Goal: Task Accomplishment & Management: Use online tool/utility

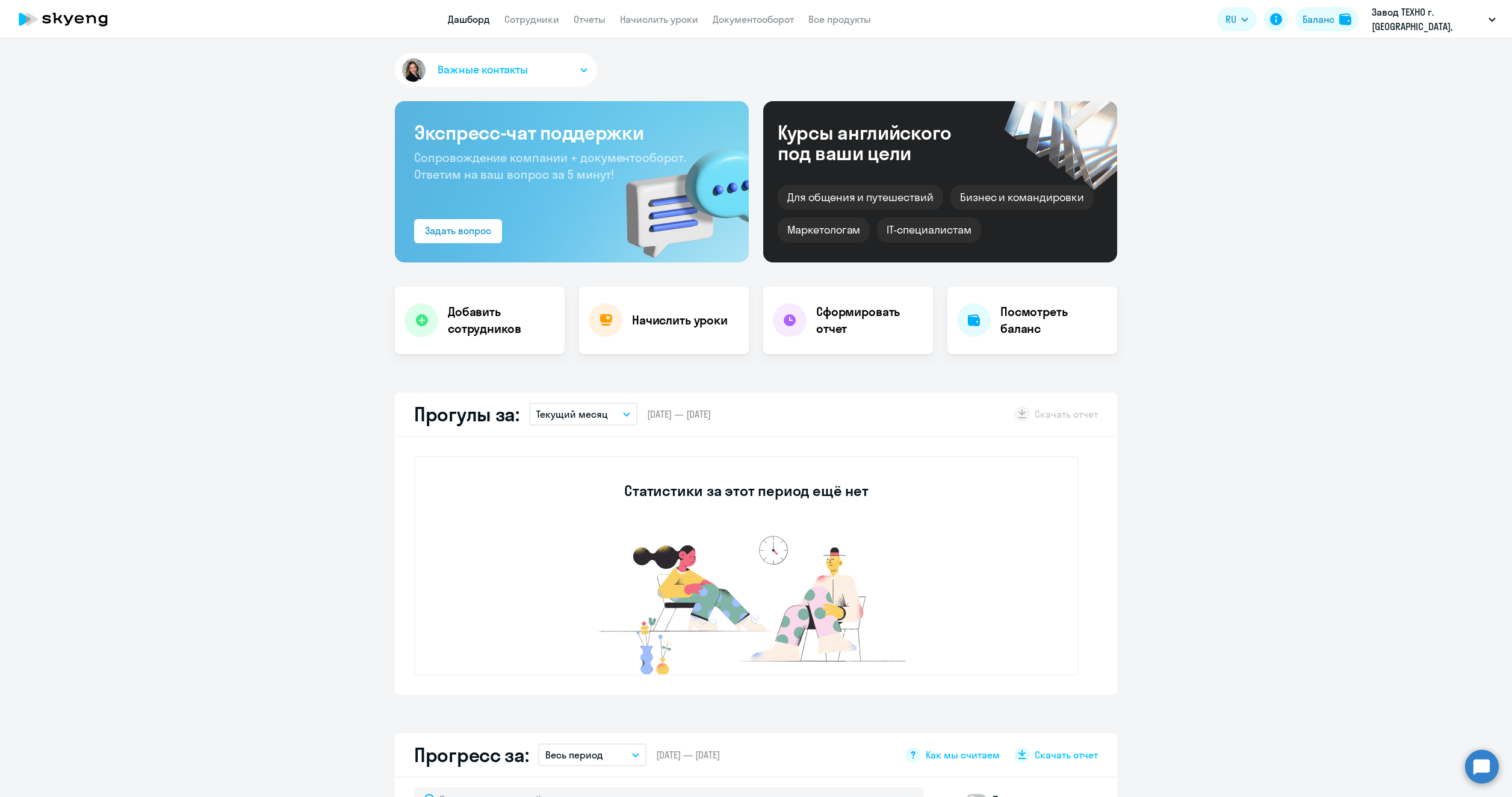
select select "30"
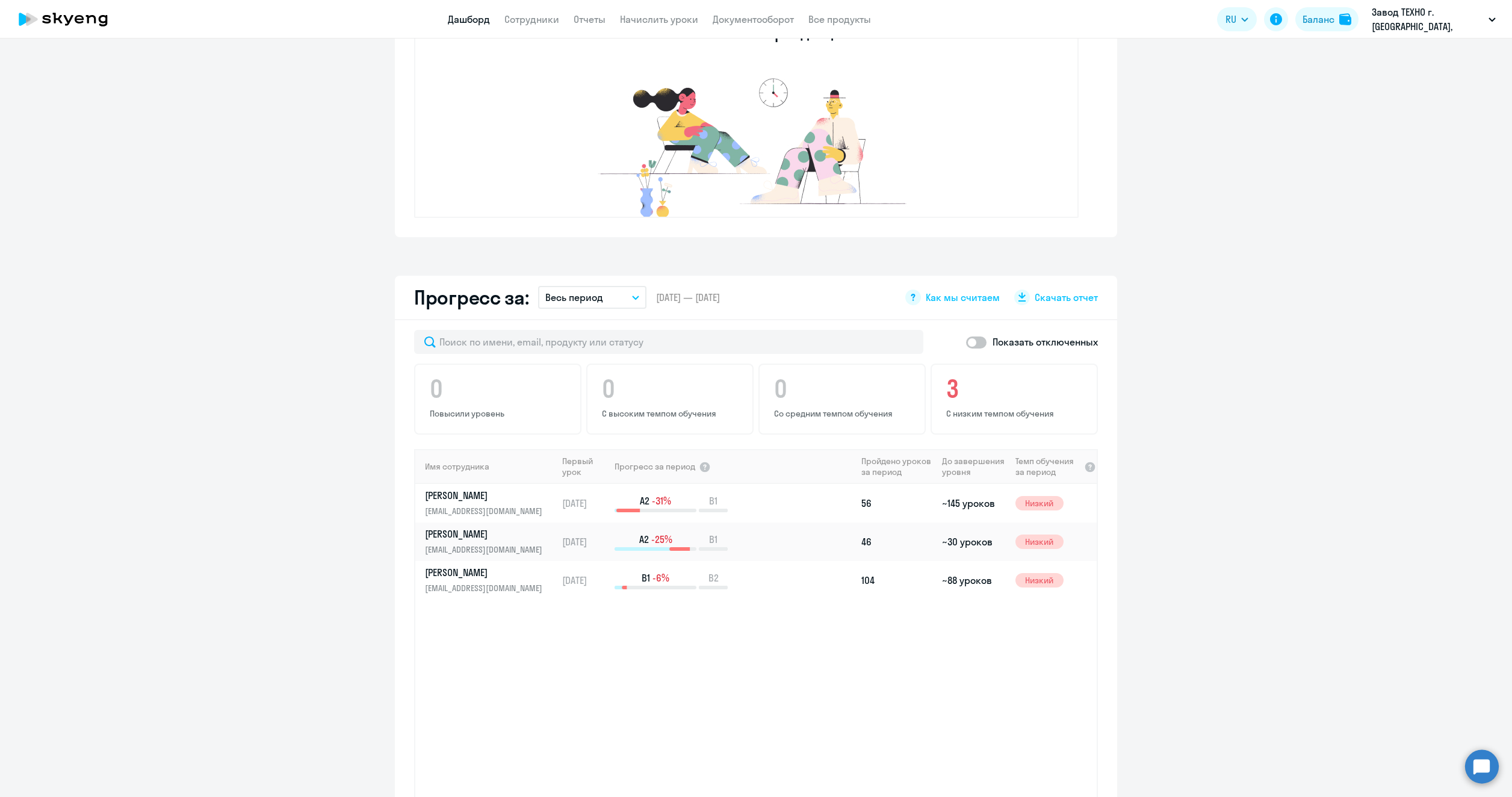
scroll to position [166, 0]
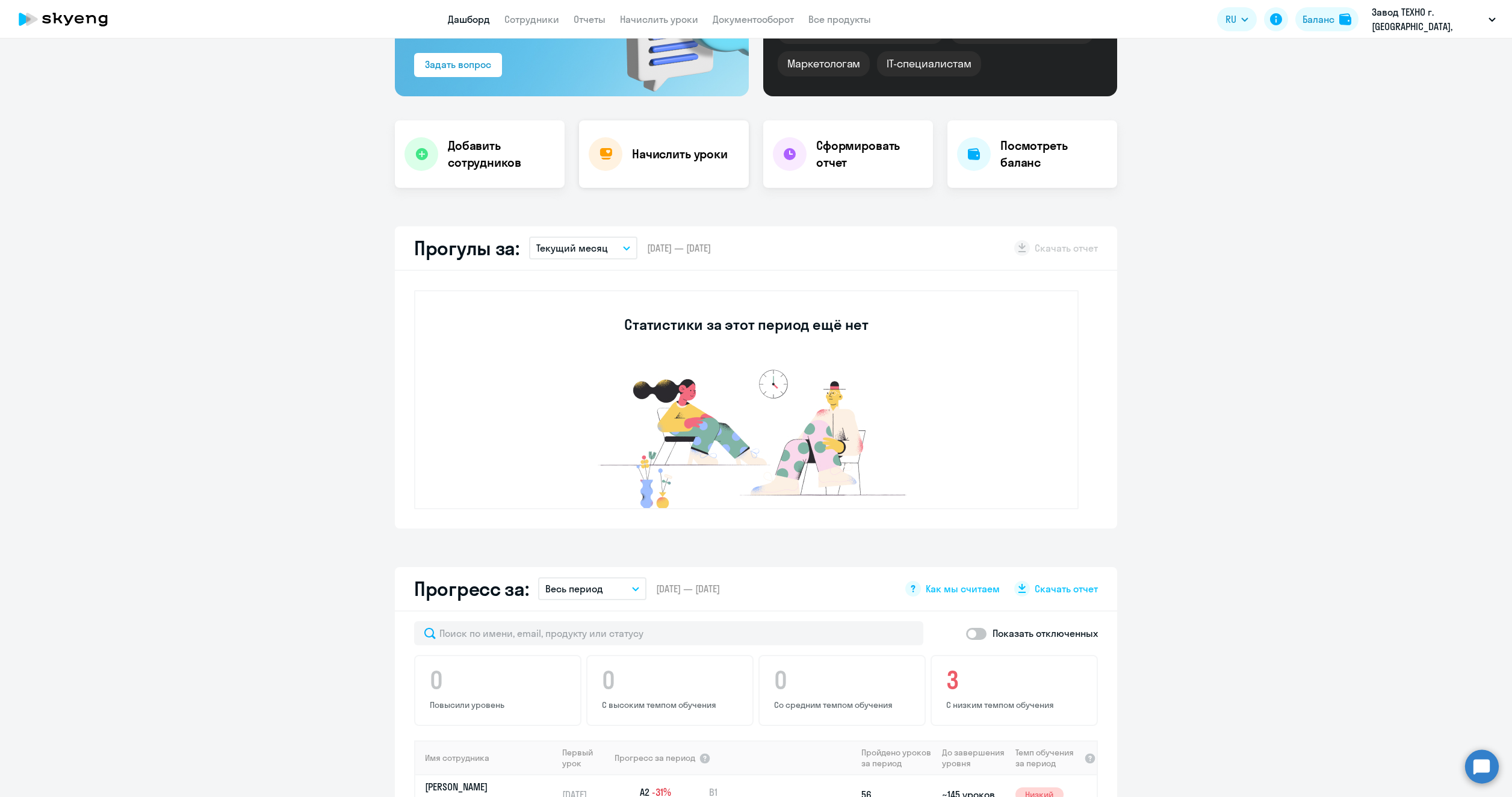
click at [640, 166] on div "Начислить уроки" at bounding box center [664, 154] width 169 height 68
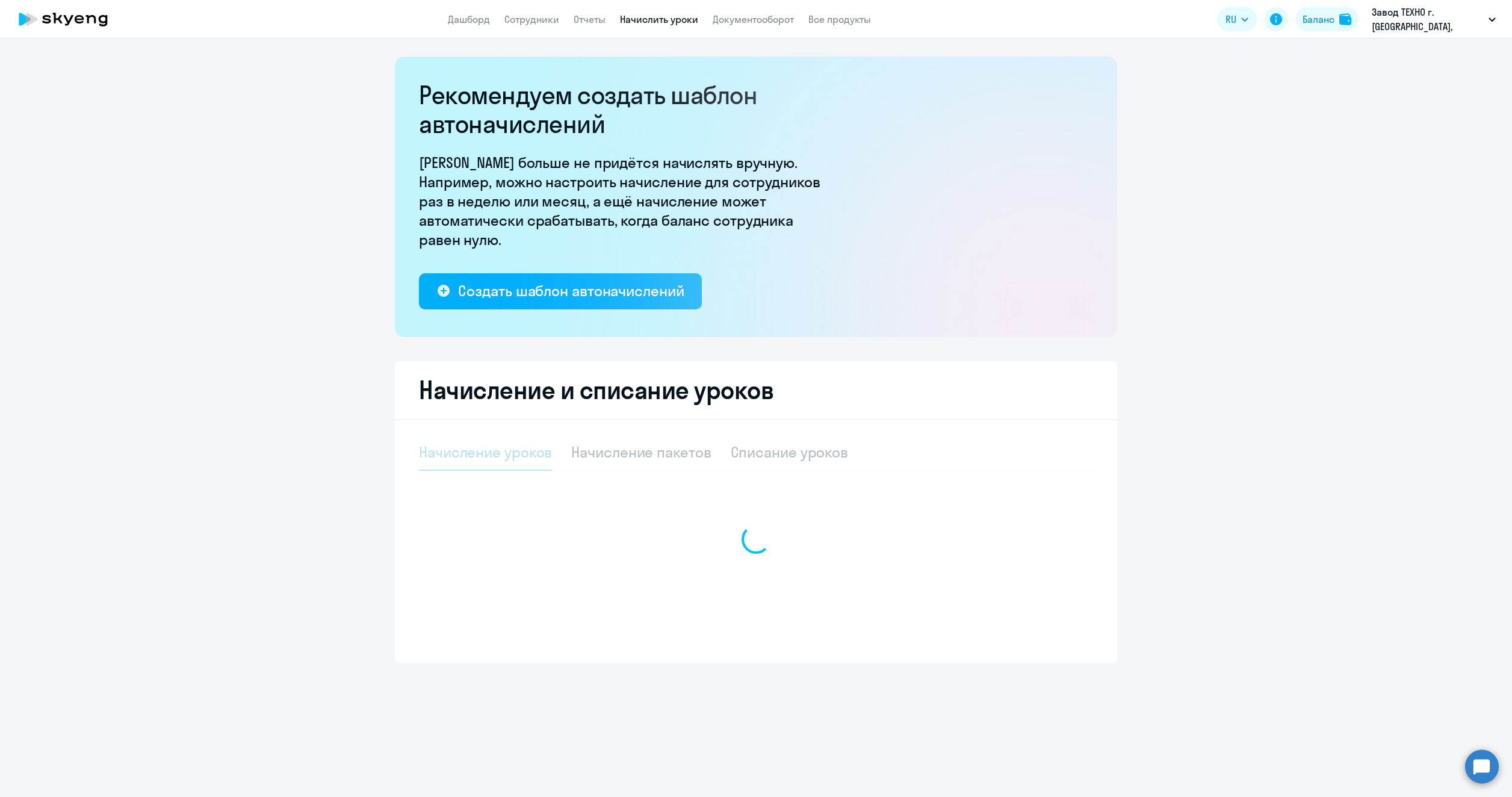
select select "10"
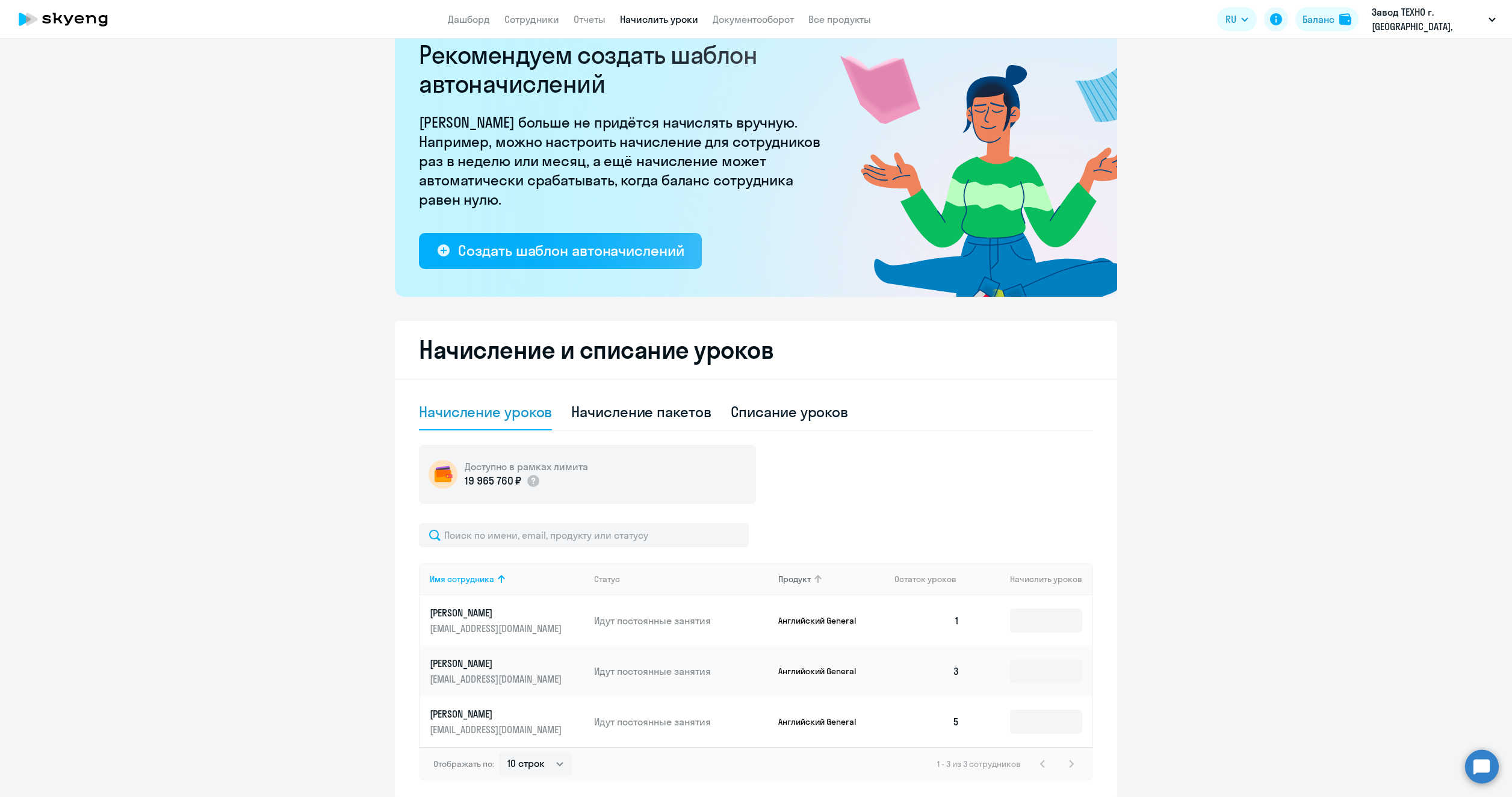
scroll to position [92, 0]
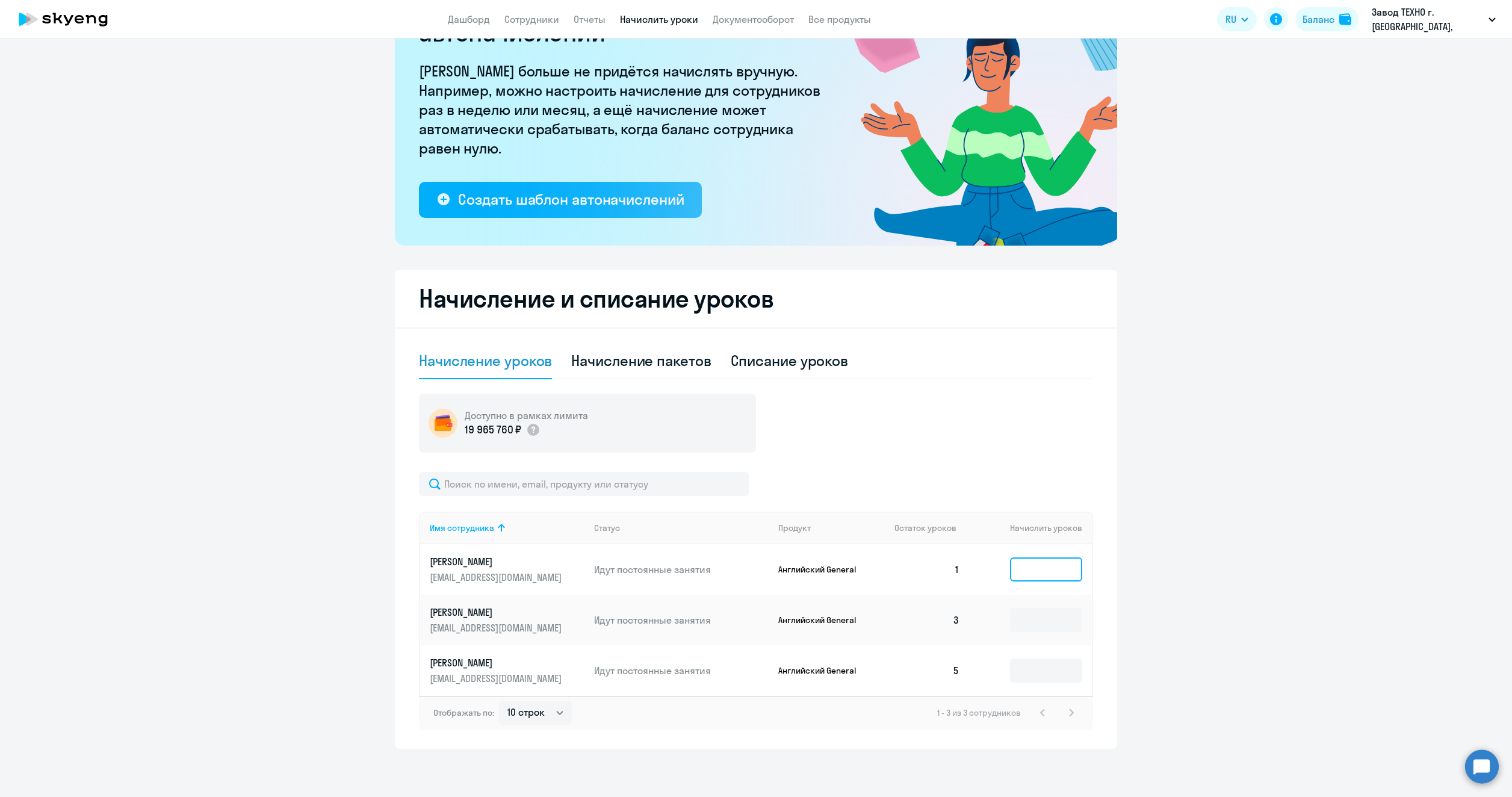
click at [1058, 575] on input at bounding box center [1046, 569] width 72 height 24
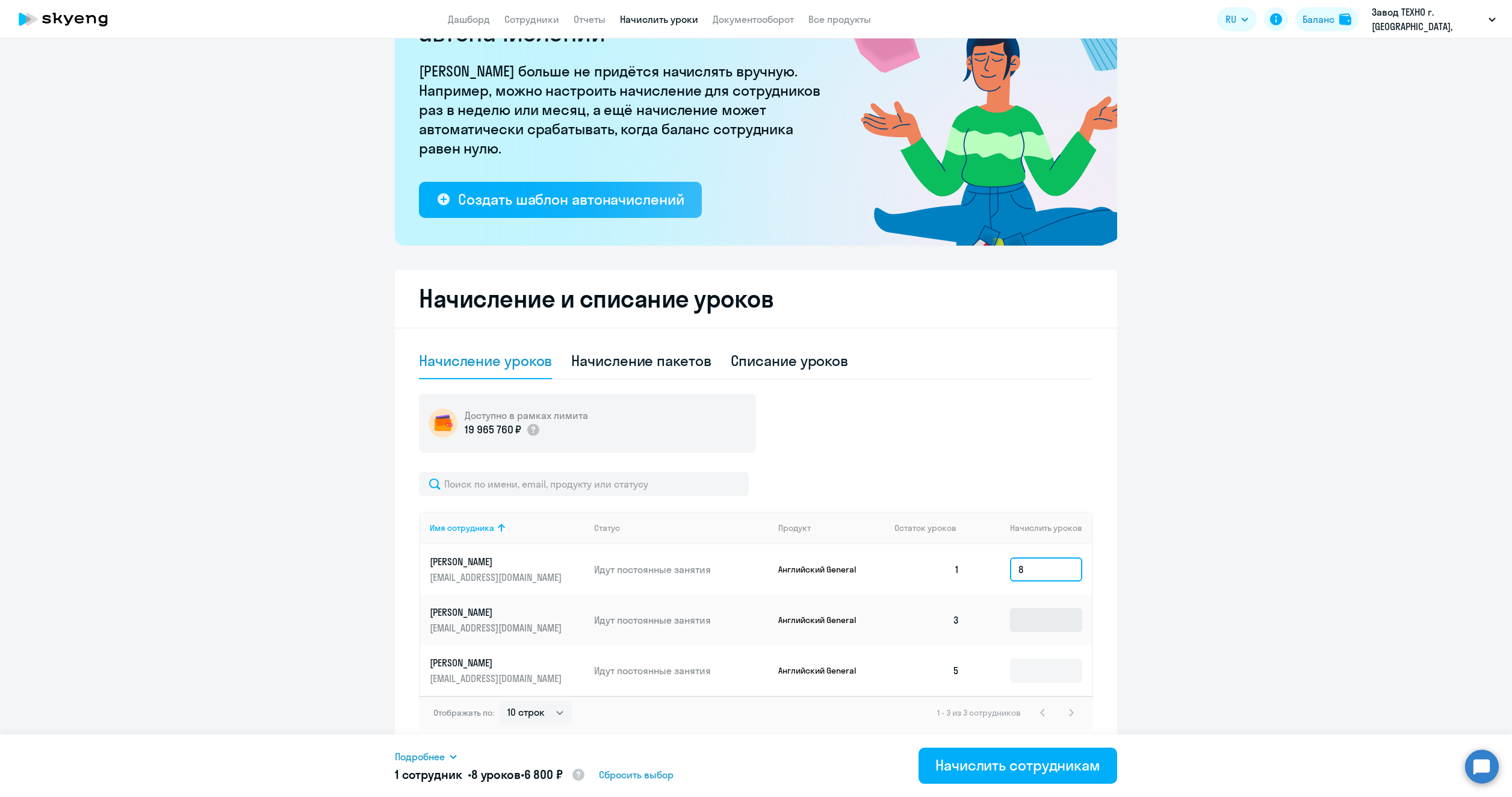
type input "8"
click at [1069, 630] on input at bounding box center [1046, 620] width 72 height 24
type input "5"
click at [1018, 757] on div "Начислить сотрудникам" at bounding box center [1017, 764] width 164 height 19
